Goal: Task Accomplishment & Management: Manage account settings

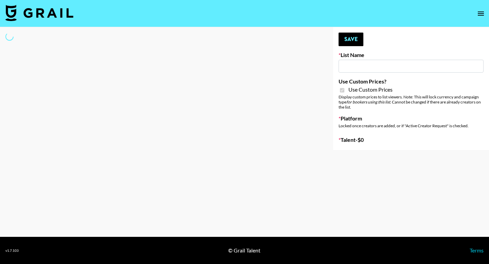
type input "Ladder ([DATE])"
checkbox input "true"
select select "Brand"
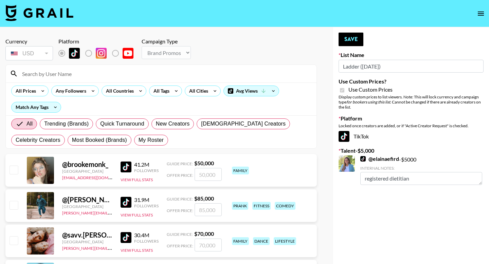
click at [86, 75] on input at bounding box center [165, 73] width 294 height 11
type input "trin"
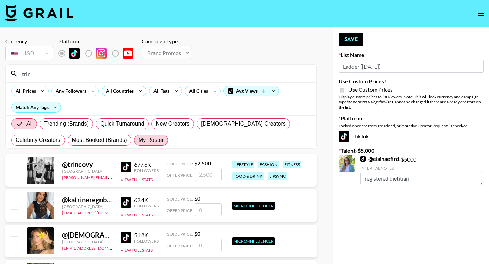
click at [149, 139] on span "My Roster" at bounding box center [151, 140] width 25 height 8
click at [139, 140] on input "My Roster" at bounding box center [139, 140] width 0 height 0
radio input "true"
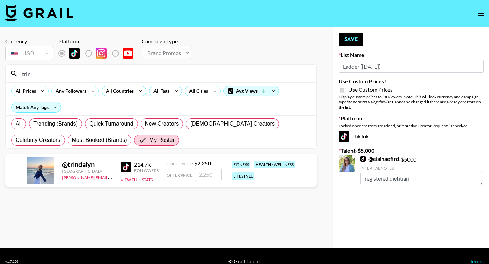
click at [16, 166] on input "checkbox" at bounding box center [14, 170] width 8 height 8
checkbox input "true"
type input "2250"
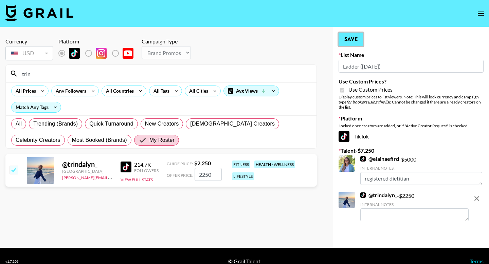
click at [354, 38] on button "Save" at bounding box center [351, 40] width 25 height 14
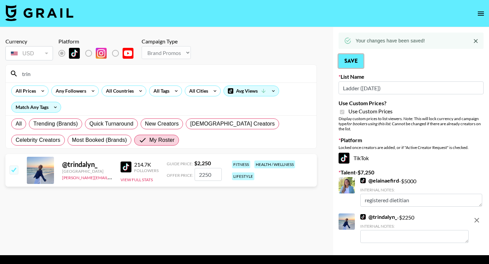
scroll to position [18, 0]
